Goal: Information Seeking & Learning: Learn about a topic

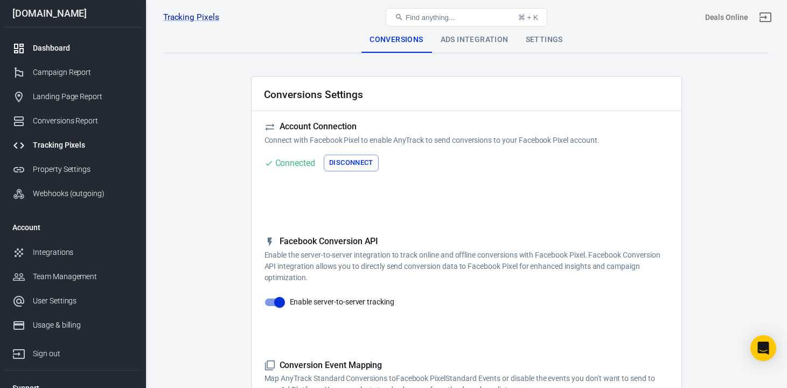
click at [81, 45] on div "Dashboard" at bounding box center [83, 48] width 100 height 11
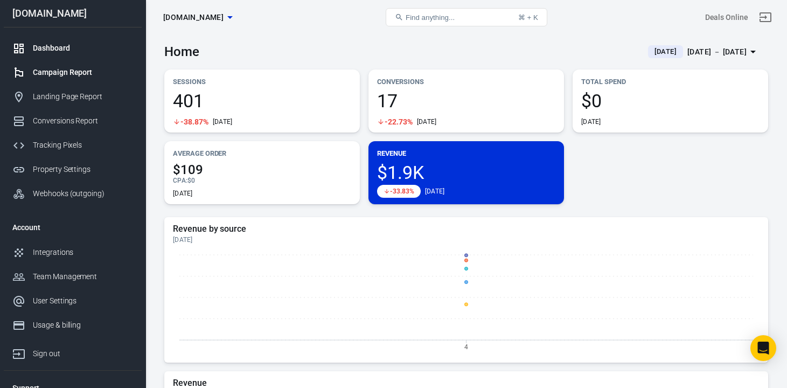
click at [89, 82] on link "Campaign Report" at bounding box center [73, 72] width 138 height 24
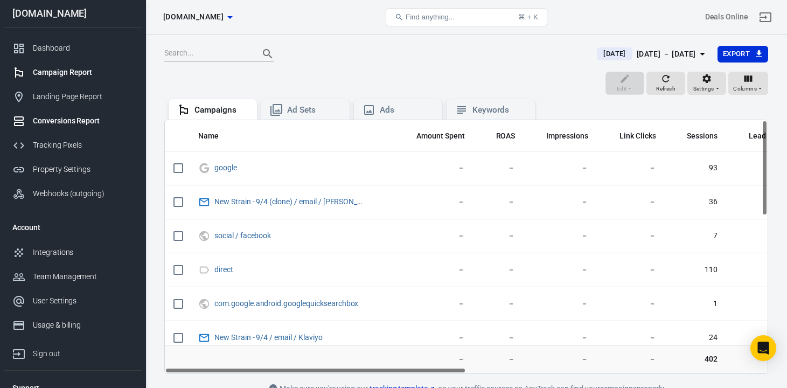
click at [86, 121] on div "Conversions Report" at bounding box center [83, 120] width 100 height 11
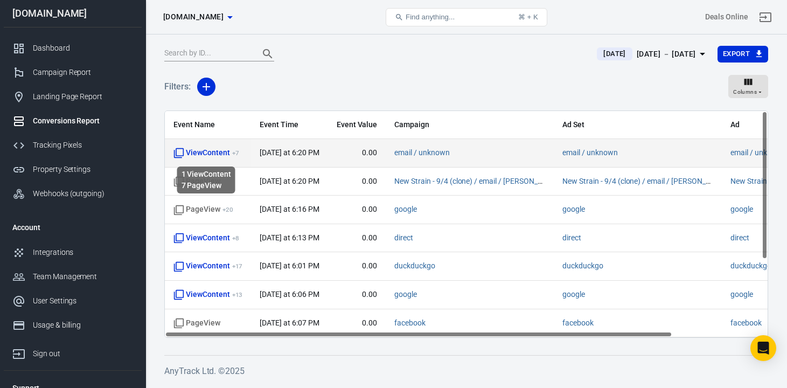
click at [208, 153] on span "ViewContent + 7" at bounding box center [205, 153] width 65 height 11
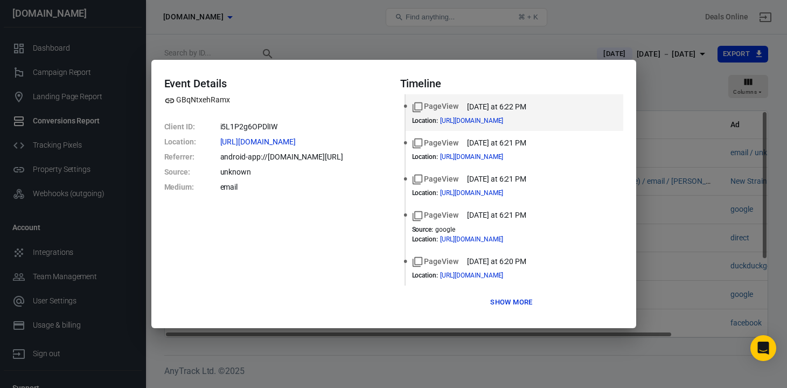
click at [499, 301] on button "Show more" at bounding box center [510, 302] width 47 height 17
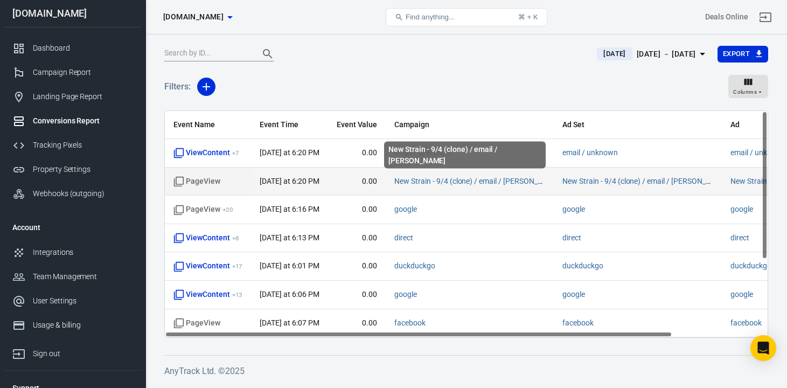
click at [453, 186] on span "New Strain - 9/4 (clone) / email / [PERSON_NAME]" at bounding box center [469, 181] width 151 height 11
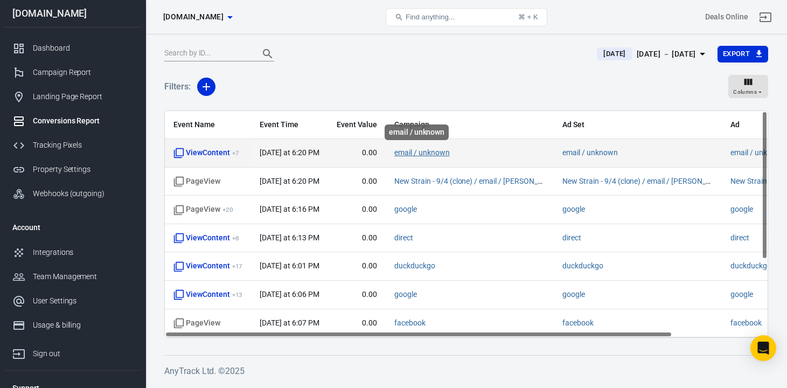
click at [432, 157] on link "email / unknown" at bounding box center [421, 152] width 55 height 9
click at [414, 158] on span "email / unknown" at bounding box center [421, 153] width 55 height 11
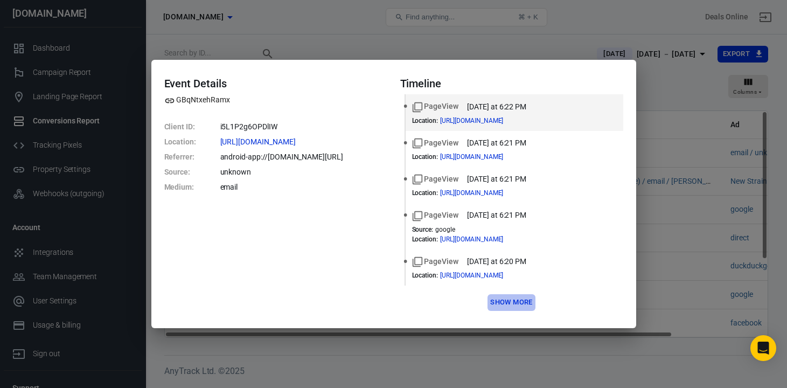
click at [507, 302] on button "Show more" at bounding box center [510, 302] width 47 height 17
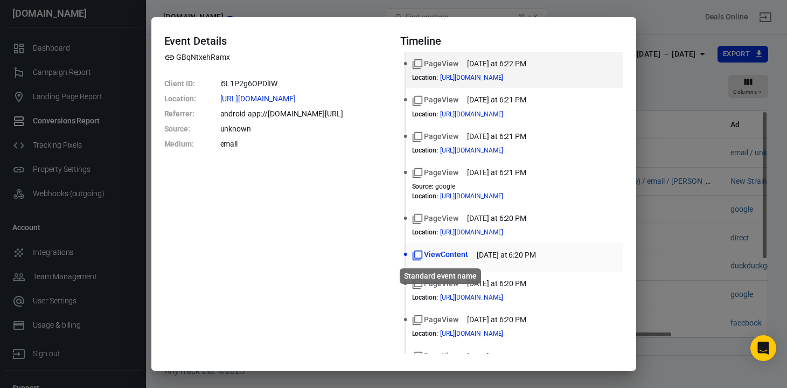
click at [431, 253] on span "ViewContent" at bounding box center [440, 254] width 56 height 11
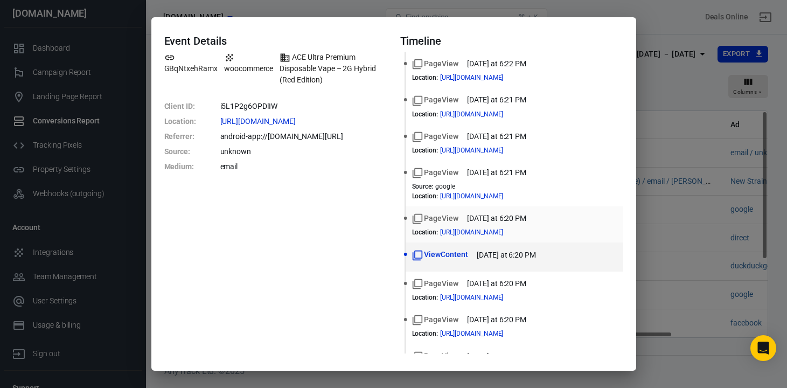
click at [507, 225] on div "PageView [DATE] at 6:20 PM Location : [URL][DOMAIN_NAME]" at bounding box center [514, 224] width 205 height 23
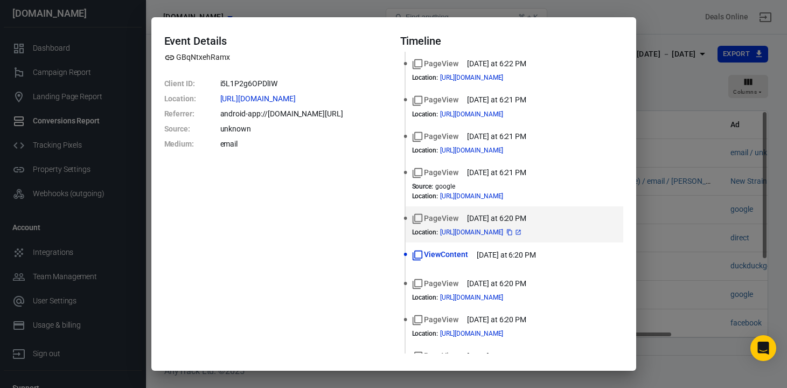
scroll to position [63, 0]
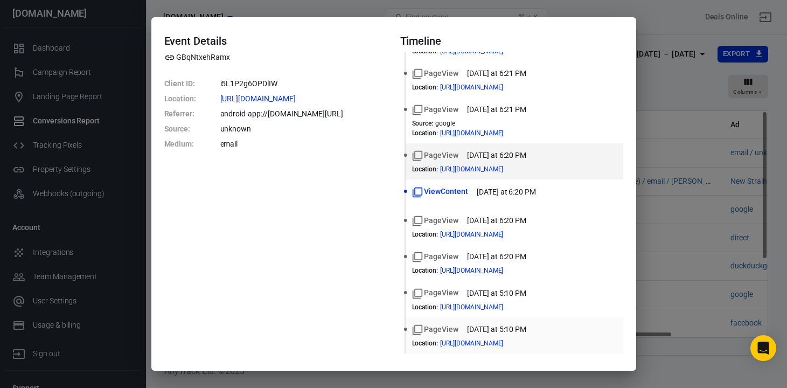
click at [505, 334] on time "[DATE] at 5:10 PM" at bounding box center [496, 329] width 59 height 11
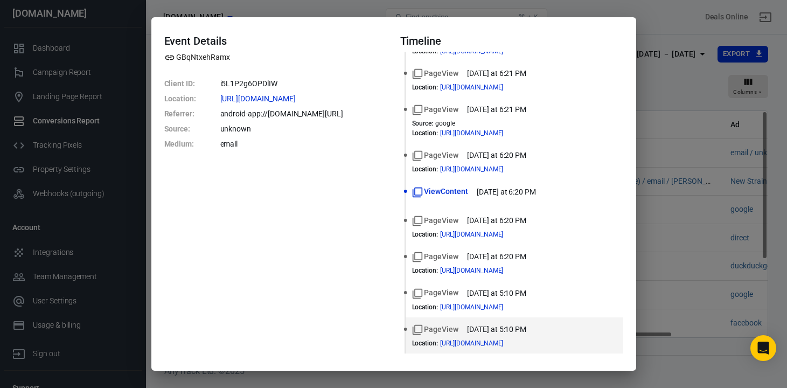
scroll to position [0, 0]
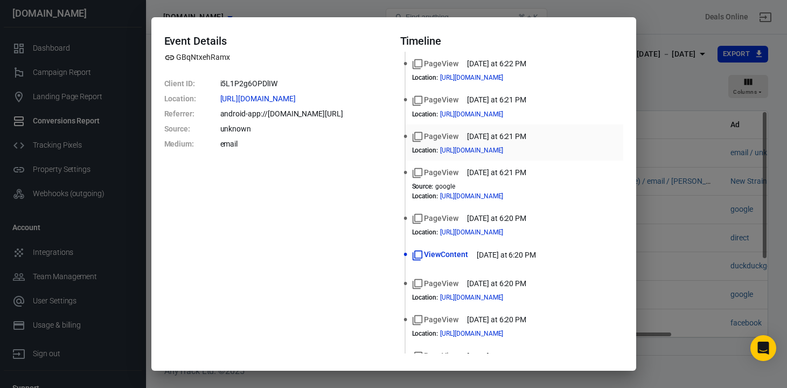
click at [507, 138] on time "[DATE] at 6:21 PM" at bounding box center [496, 136] width 59 height 11
click at [506, 67] on time "[DATE] at 6:22 PM" at bounding box center [496, 63] width 59 height 11
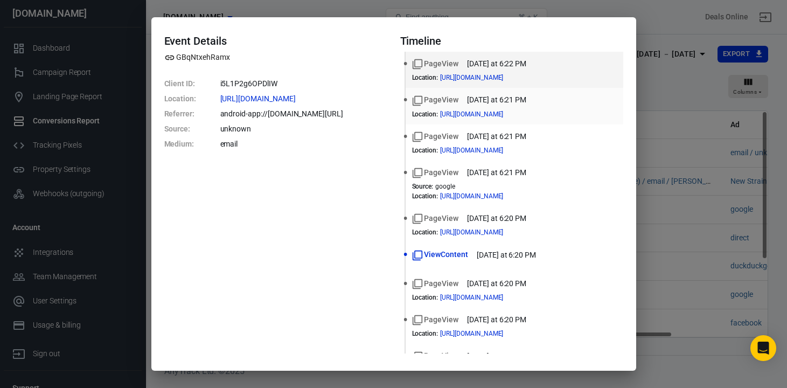
click at [502, 97] on time "[DATE] at 6:21 PM" at bounding box center [496, 99] width 59 height 11
click at [501, 63] on time "[DATE] at 6:22 PM" at bounding box center [496, 63] width 59 height 11
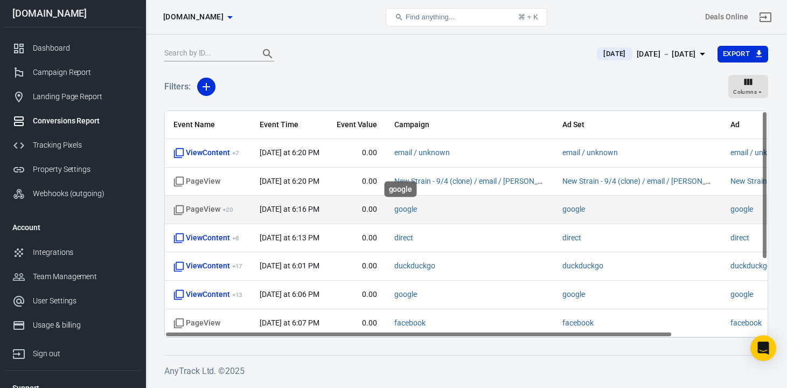
click at [401, 214] on span "google" at bounding box center [405, 209] width 23 height 11
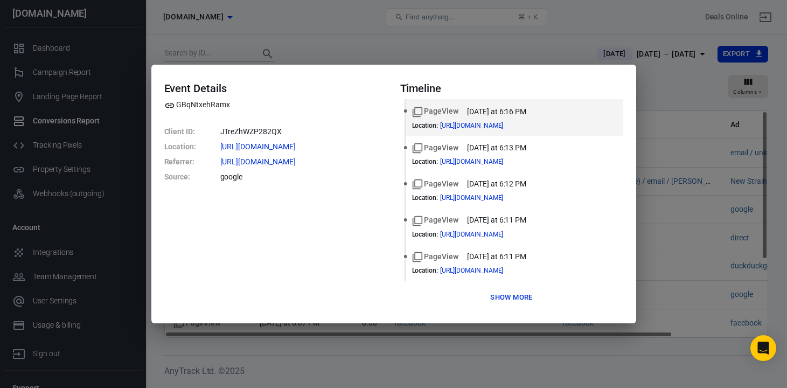
click at [508, 299] on button "Show more" at bounding box center [510, 297] width 47 height 17
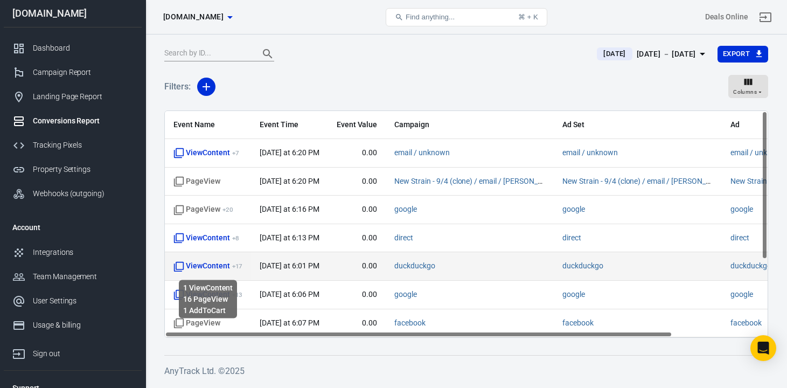
click at [221, 267] on span "ViewContent + 17" at bounding box center [207, 266] width 69 height 11
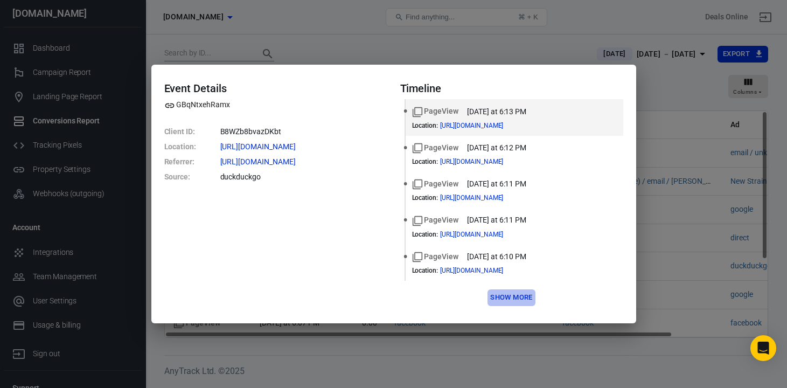
click at [500, 299] on button "Show more" at bounding box center [510, 297] width 47 height 17
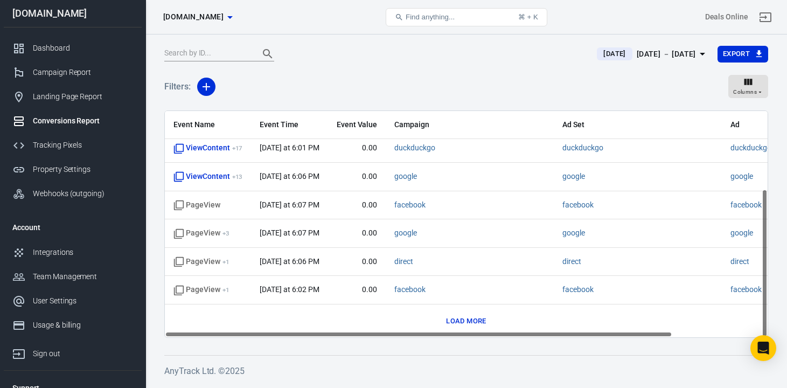
scroll to position [119, 0]
click at [464, 326] on button "Load more" at bounding box center [465, 320] width 45 height 17
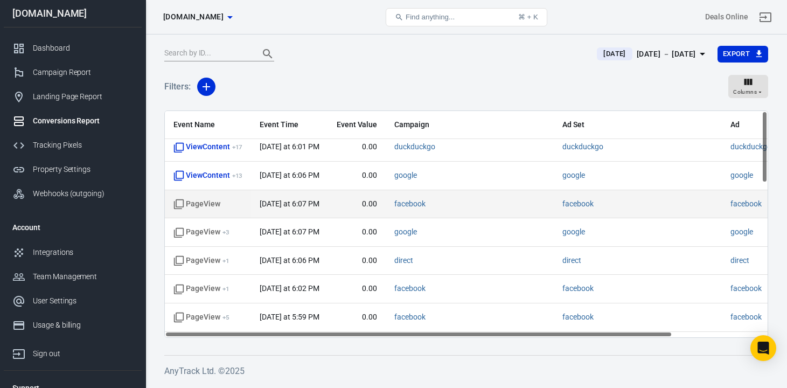
scroll to position [0, 0]
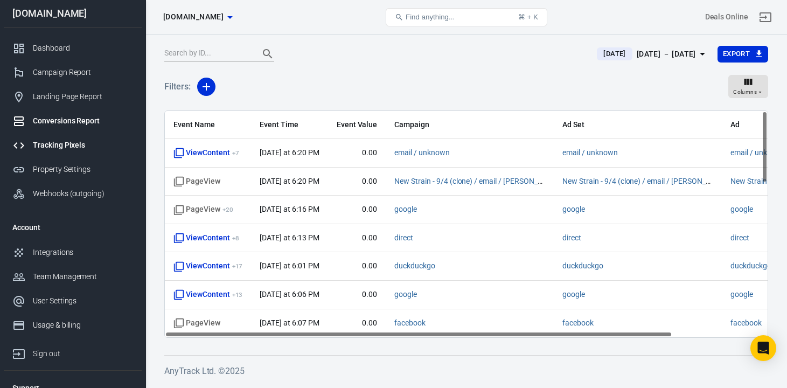
click at [88, 149] on div "Tracking Pixels" at bounding box center [83, 144] width 100 height 11
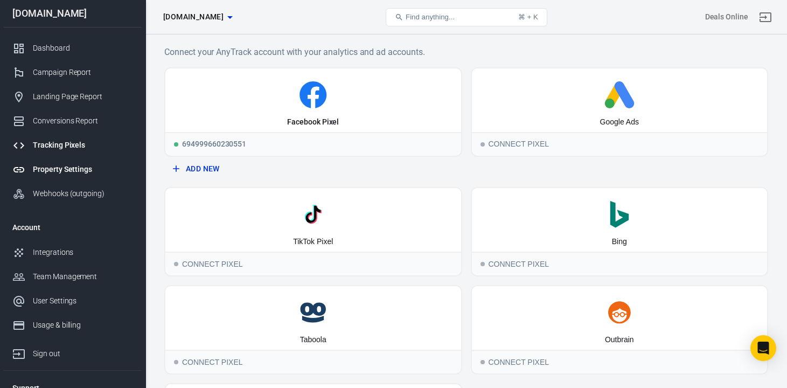
click at [77, 173] on div "Property Settings" at bounding box center [83, 169] width 100 height 11
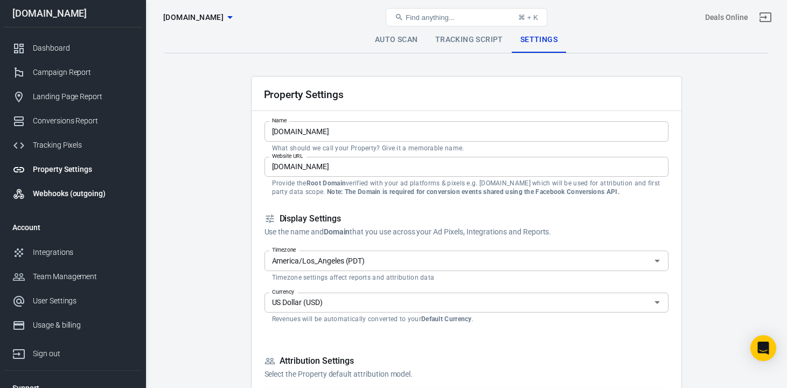
click at [87, 199] on div "Webhooks (outgoing)" at bounding box center [83, 193] width 100 height 11
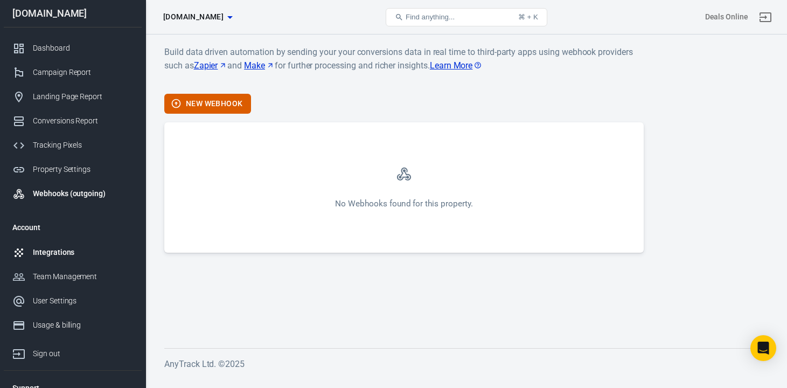
click at [76, 248] on div "Integrations" at bounding box center [83, 252] width 100 height 11
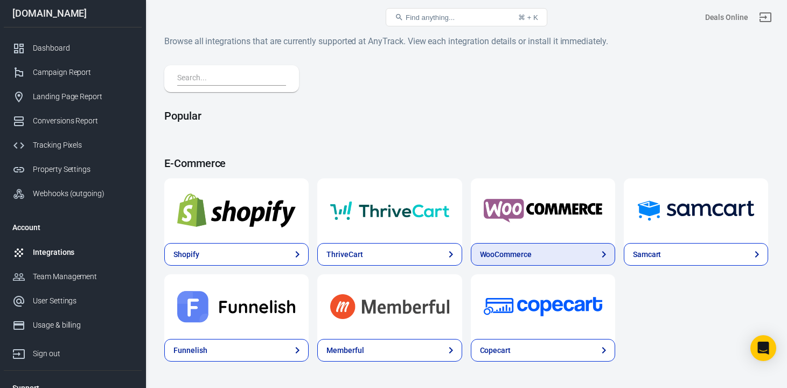
click at [520, 258] on div "WooCommerce" at bounding box center [506, 254] width 52 height 11
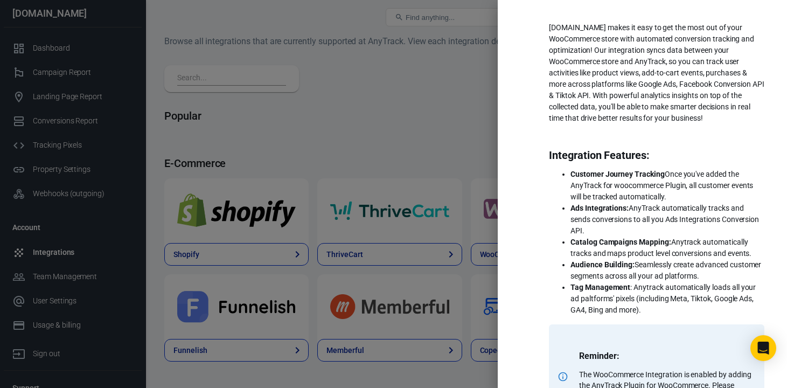
scroll to position [57, 0]
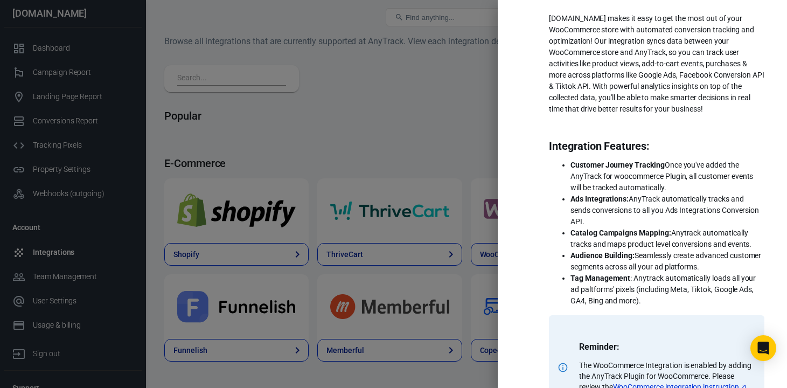
click at [259, 130] on div at bounding box center [393, 194] width 787 height 388
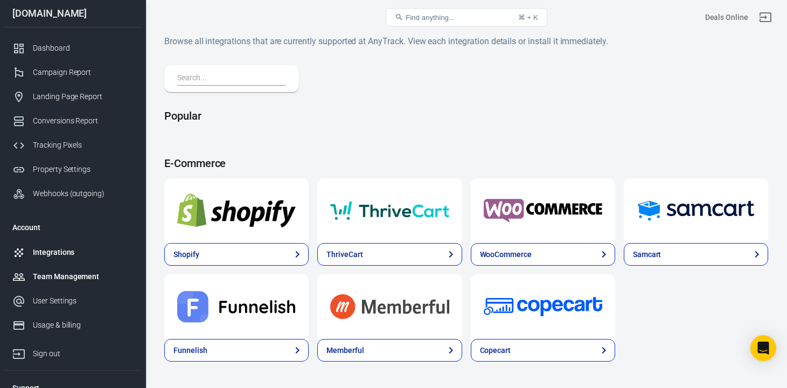
click at [74, 284] on link "Team Management" at bounding box center [73, 276] width 138 height 24
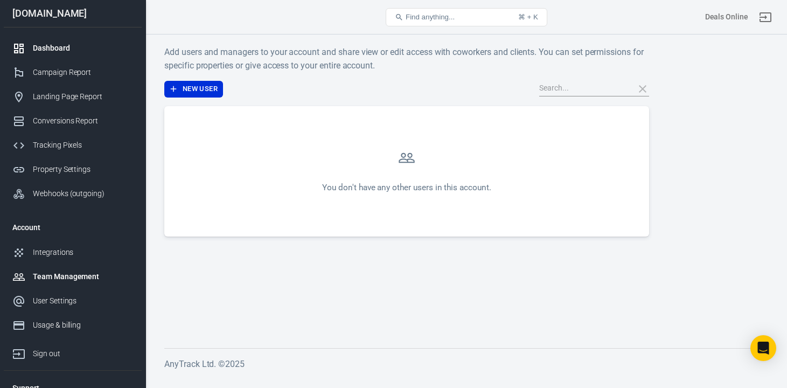
click at [64, 50] on div "Dashboard" at bounding box center [83, 48] width 100 height 11
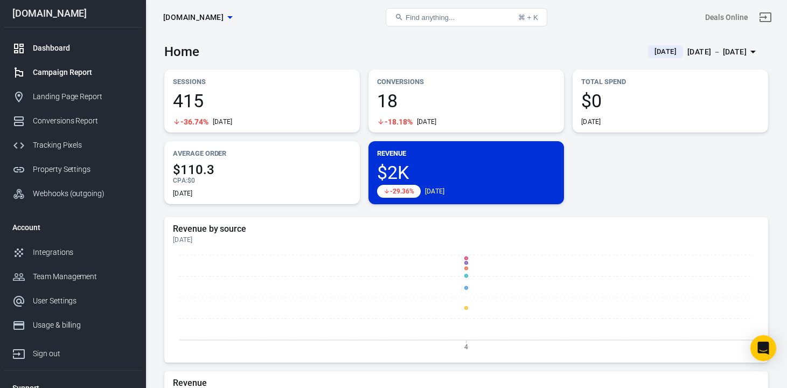
click at [92, 79] on link "Campaign Report" at bounding box center [73, 72] width 138 height 24
